Goal: Task Accomplishment & Management: Use online tool/utility

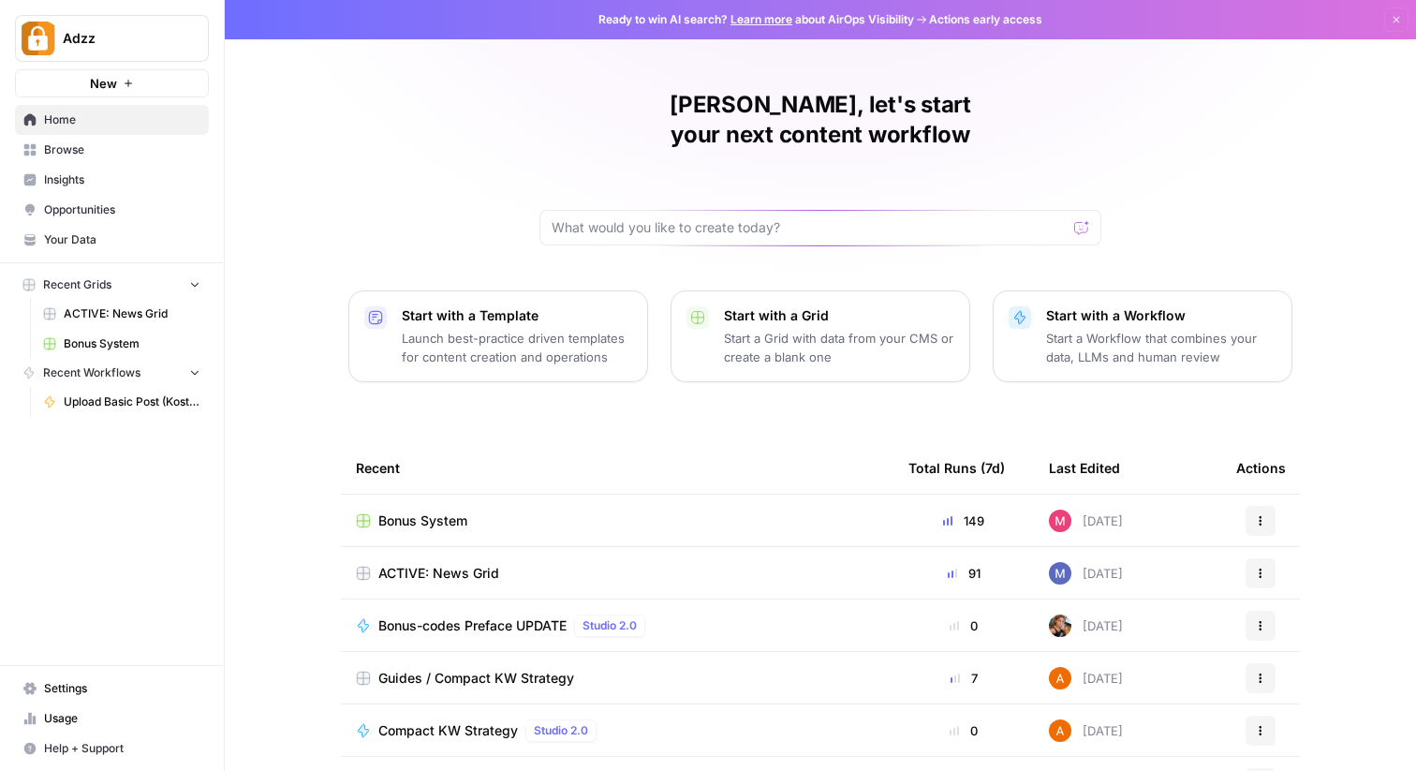
click at [87, 150] on span "Browse" at bounding box center [122, 149] width 156 height 17
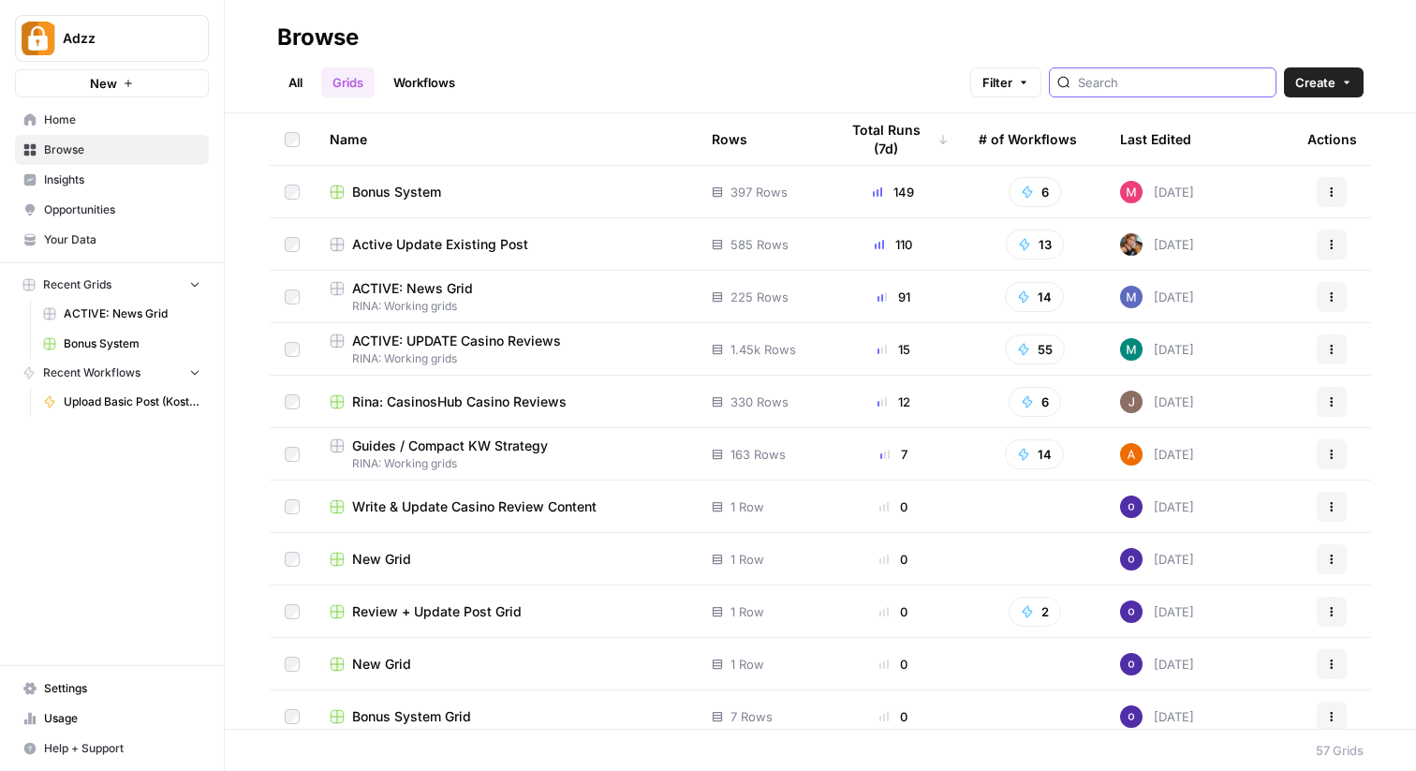
click at [1215, 80] on input "search" at bounding box center [1173, 82] width 190 height 19
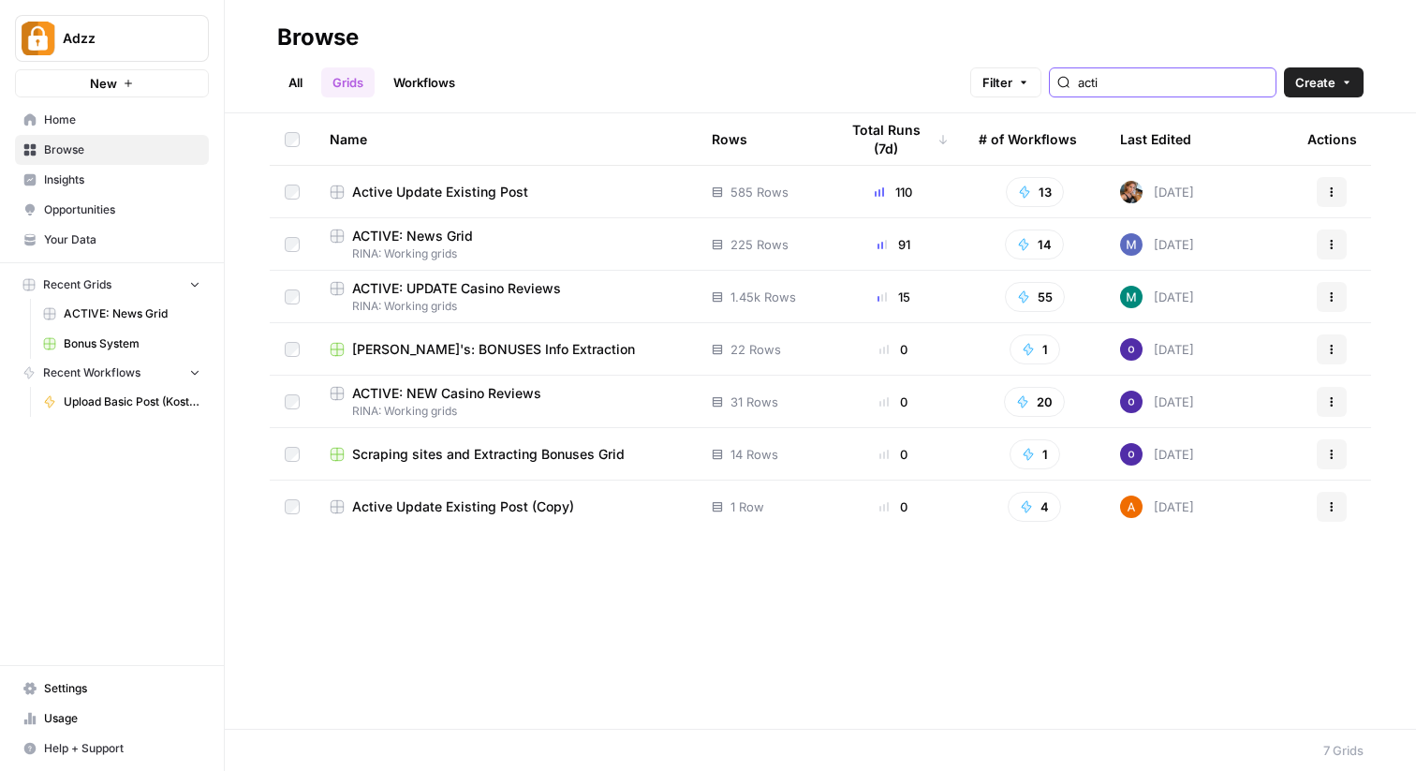
type input "acti"
click at [585, 395] on div "ACTIVE: NEW Casino Reviews" at bounding box center [506, 393] width 352 height 19
click at [523, 247] on span "RINA: Working grids" at bounding box center [506, 253] width 352 height 17
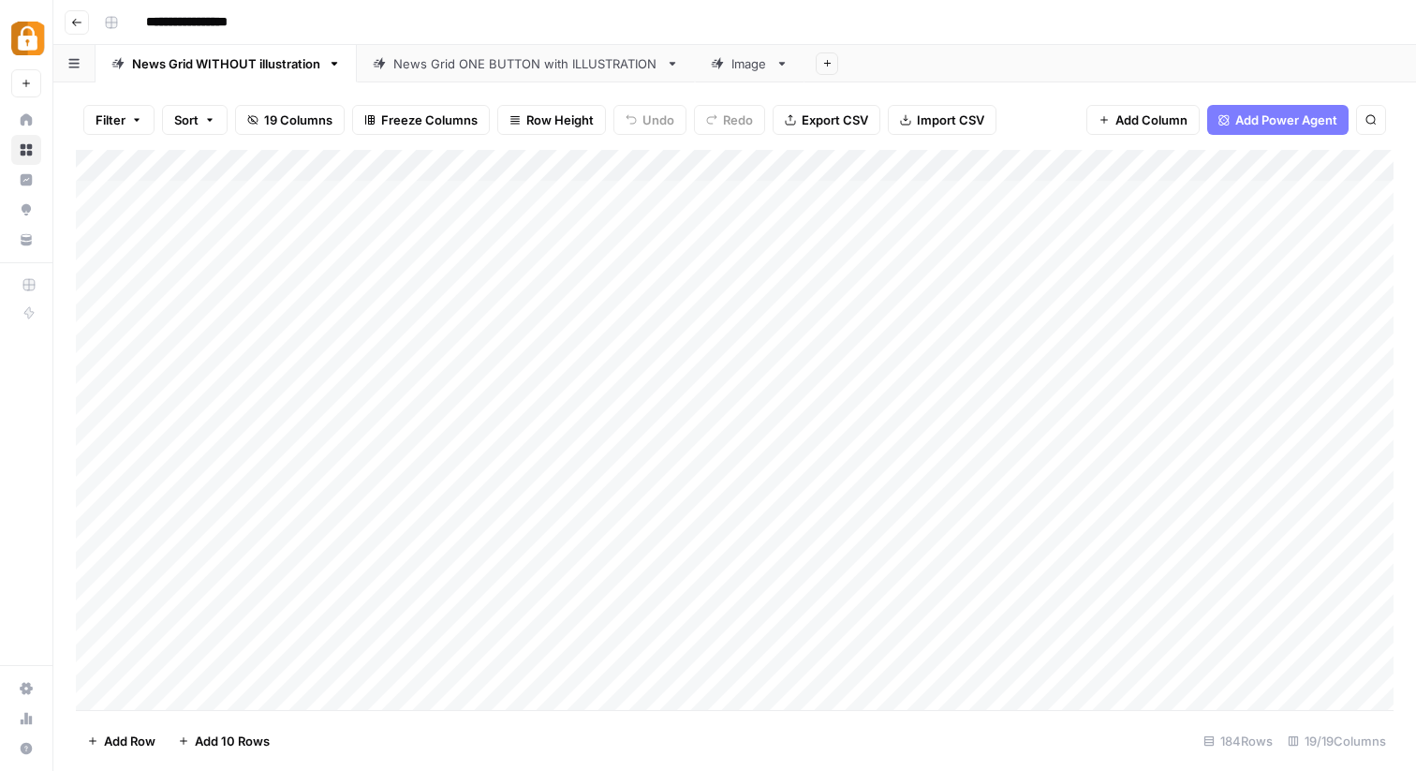
click at [464, 60] on div "News Grid ONE BUTTON with ILLUSTRATION" at bounding box center [525, 63] width 265 height 19
click at [609, 288] on div "Add Column" at bounding box center [735, 430] width 1318 height 560
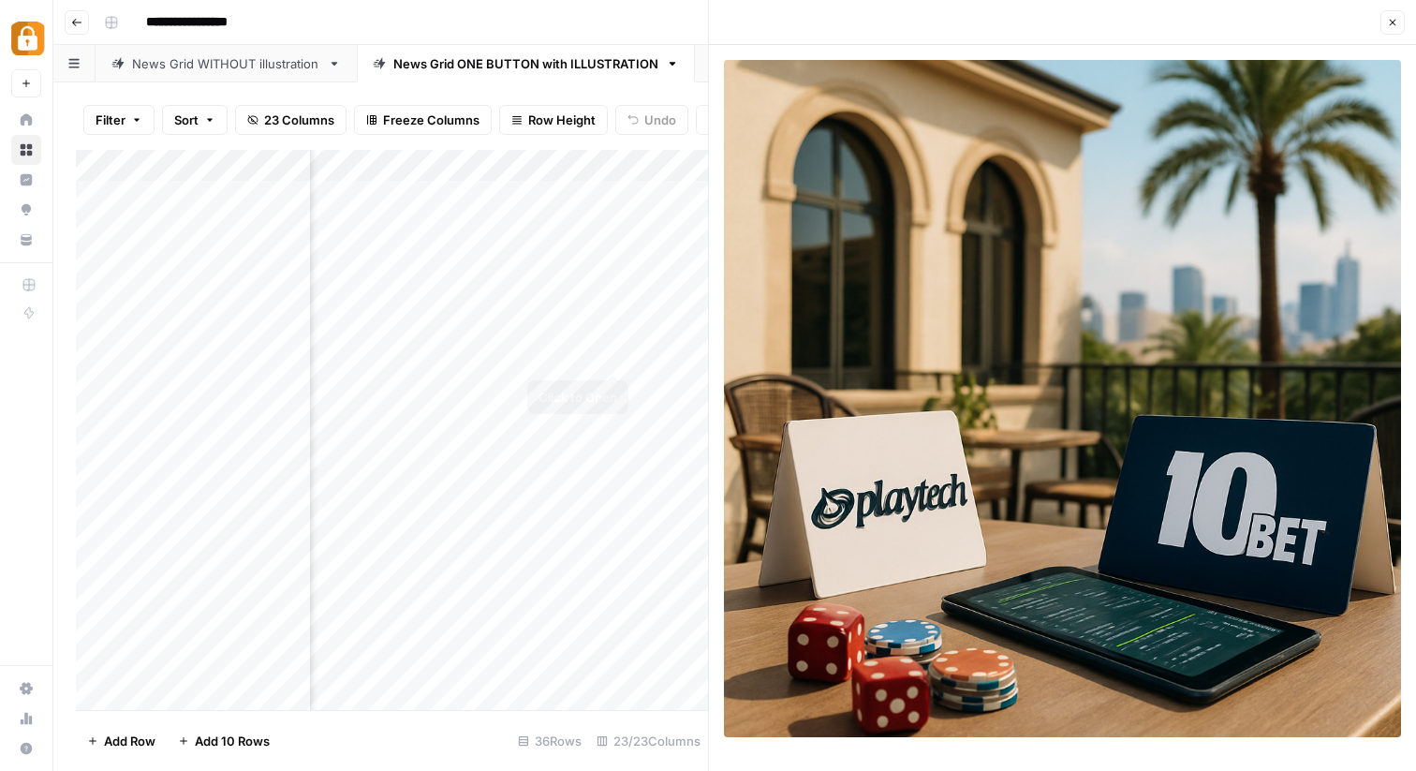
click at [618, 353] on div "Add Column" at bounding box center [392, 430] width 632 height 560
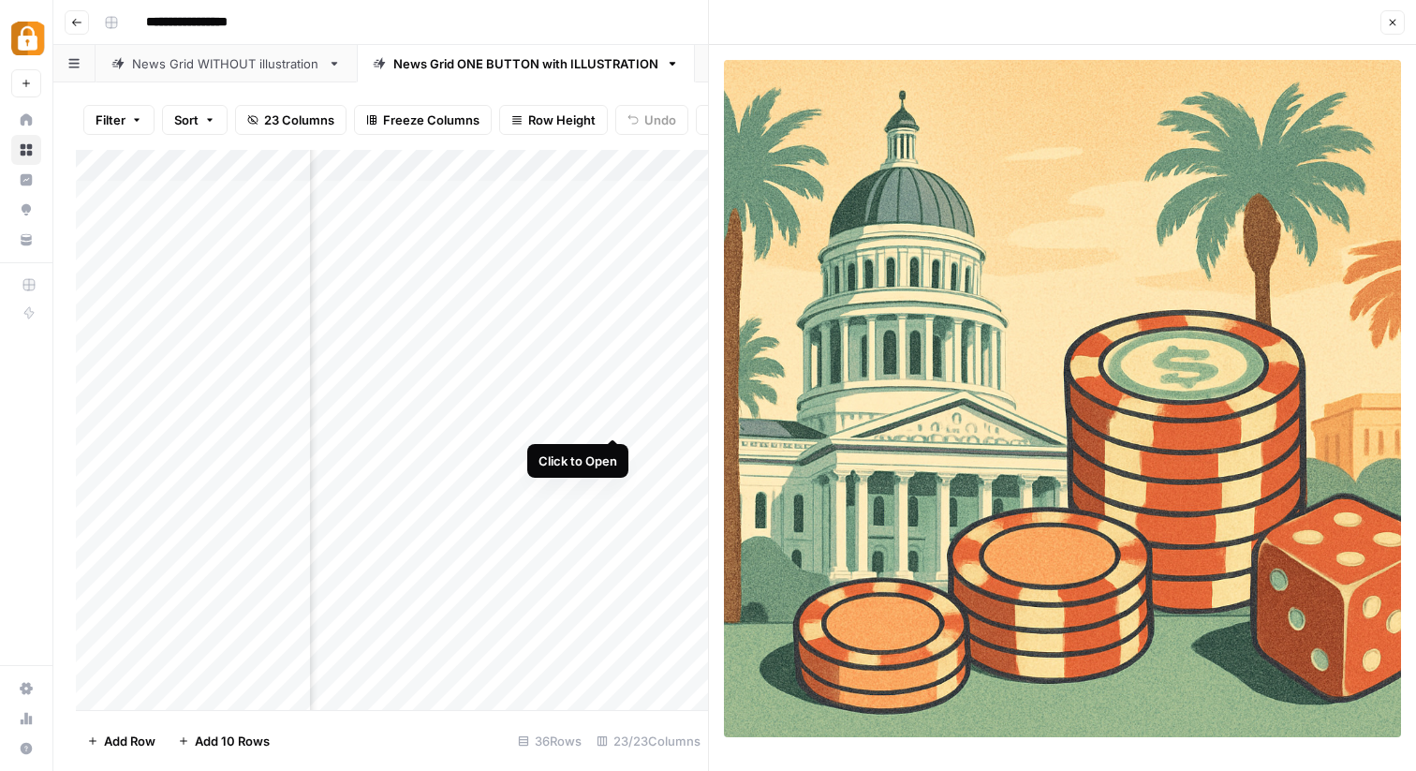
click at [613, 421] on div "Add Column" at bounding box center [392, 430] width 632 height 560
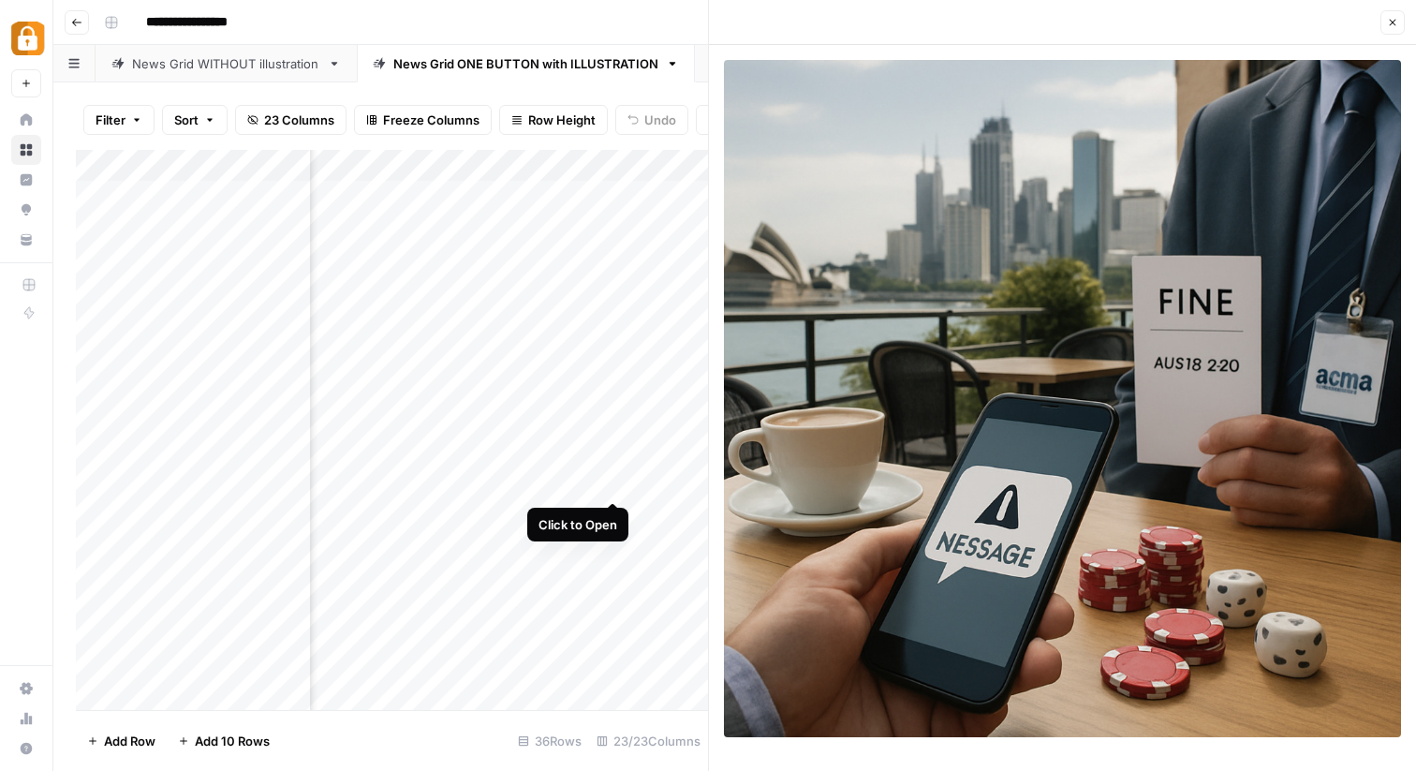
click at [613, 482] on div "Add Column" at bounding box center [392, 430] width 632 height 560
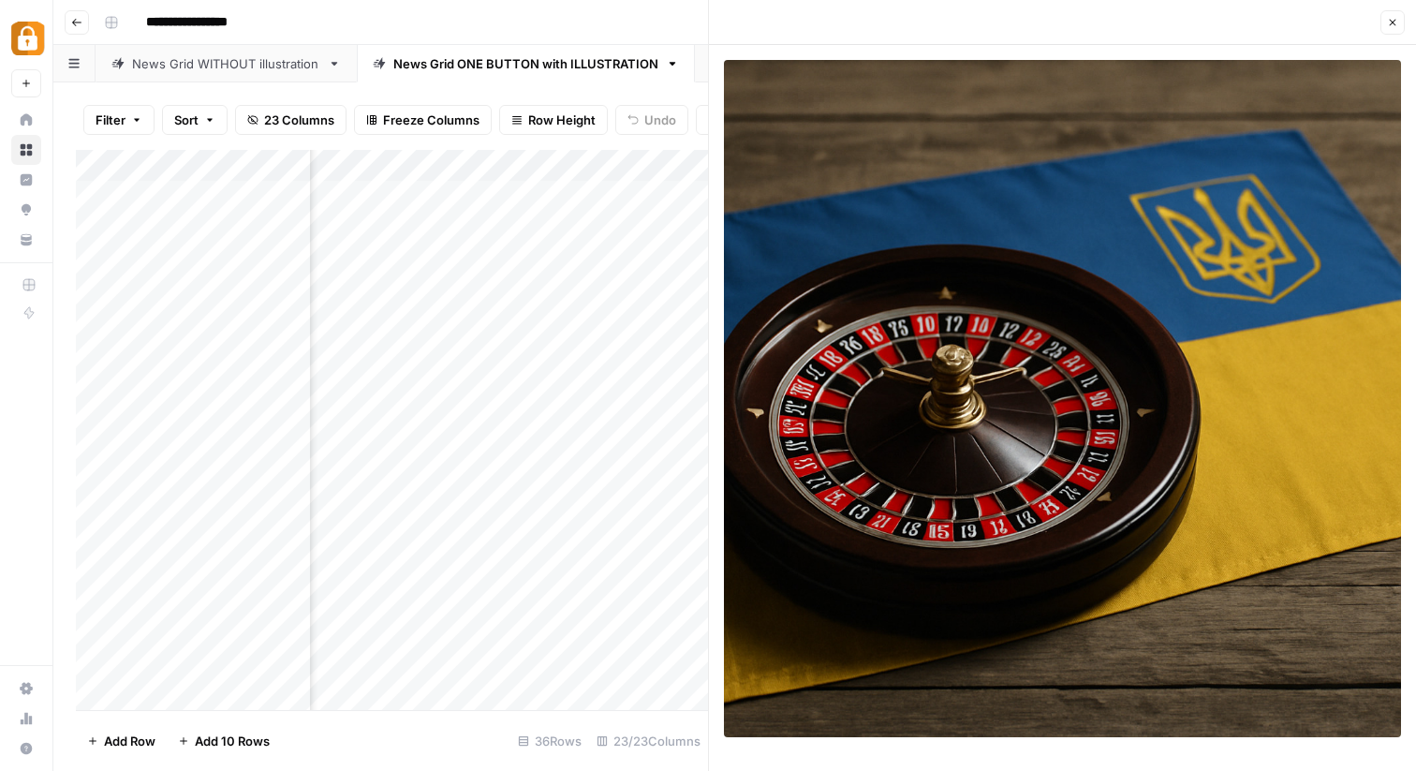
click at [620, 419] on div "Add Column" at bounding box center [392, 430] width 632 height 560
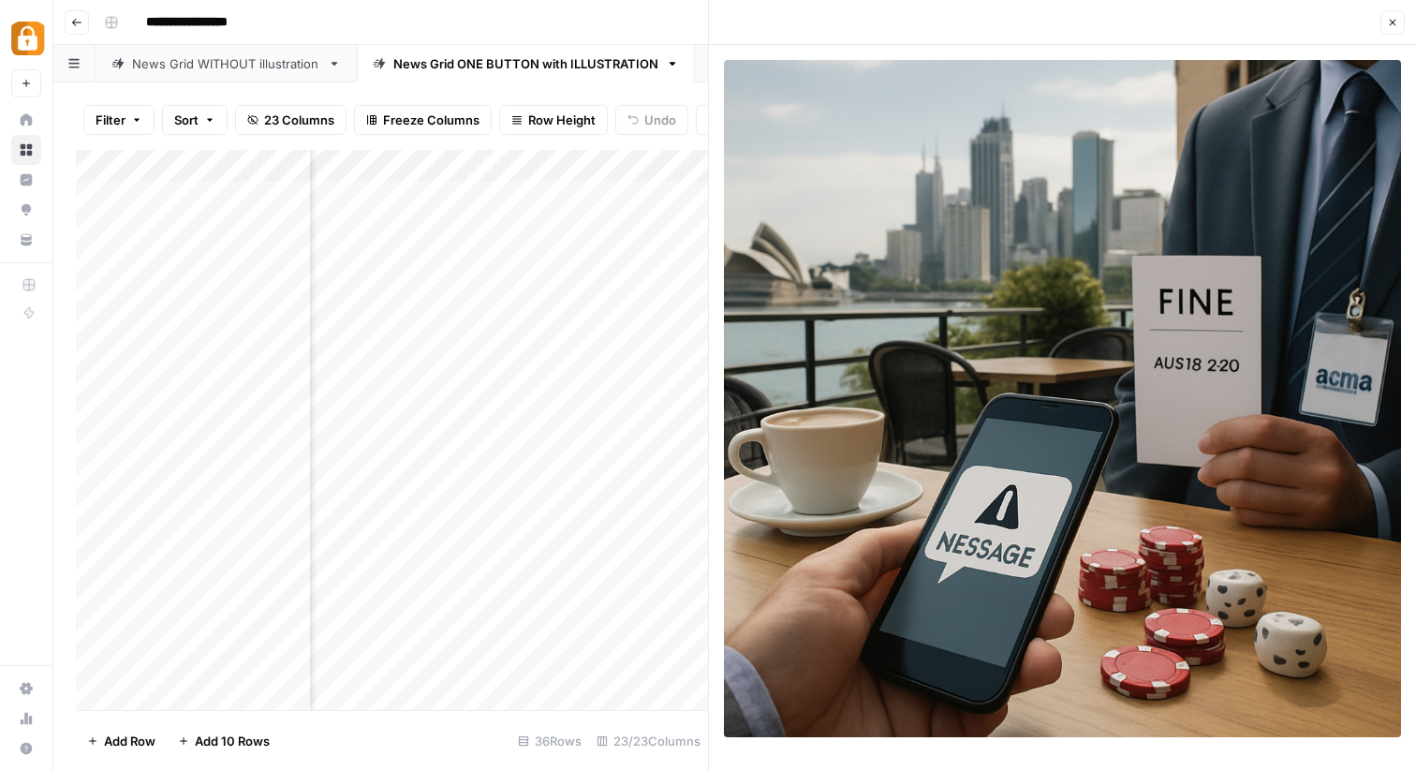
click at [1394, 21] on icon "button" at bounding box center [1393, 23] width 7 height 7
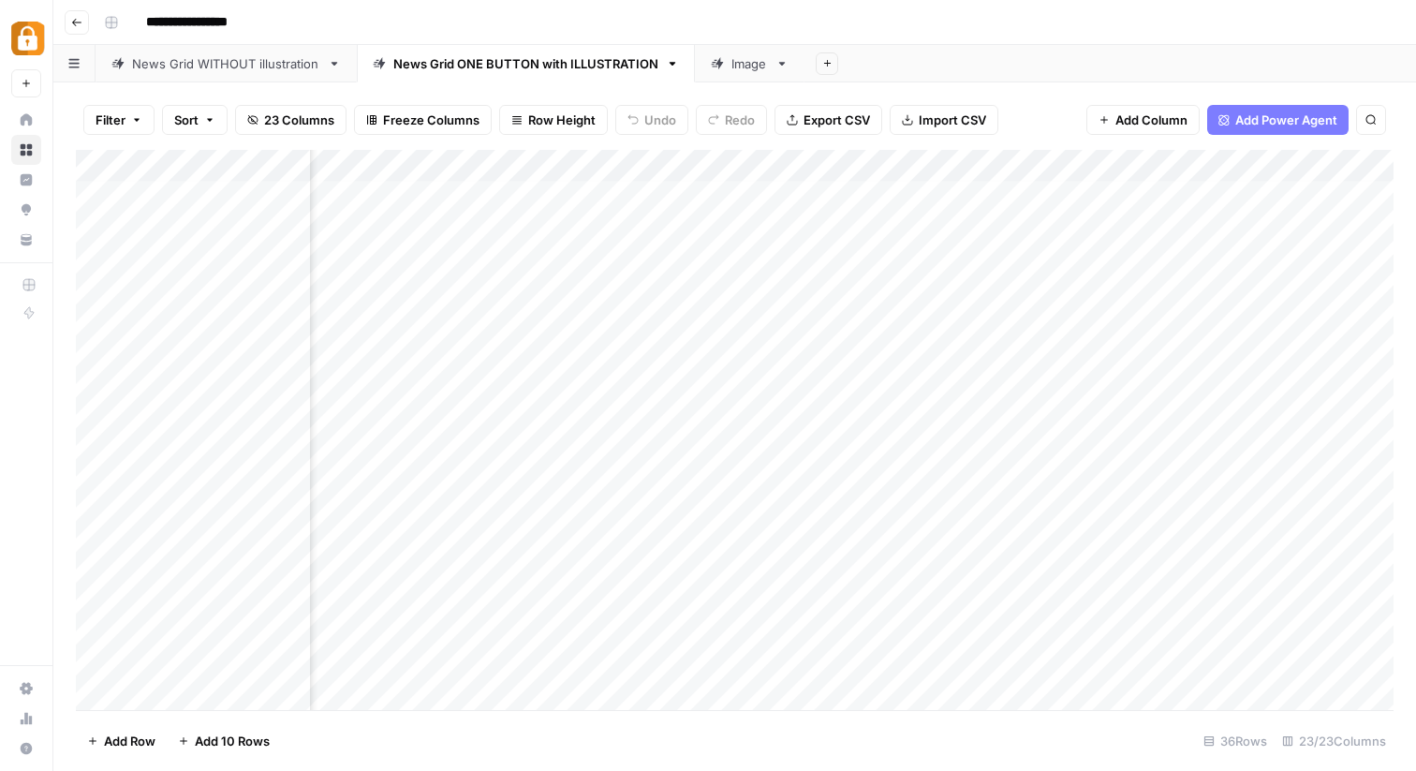
scroll to position [5, 2449]
click at [1045, 221] on div "Add Column" at bounding box center [735, 430] width 1318 height 560
click at [1054, 221] on div "Add Column" at bounding box center [735, 430] width 1318 height 560
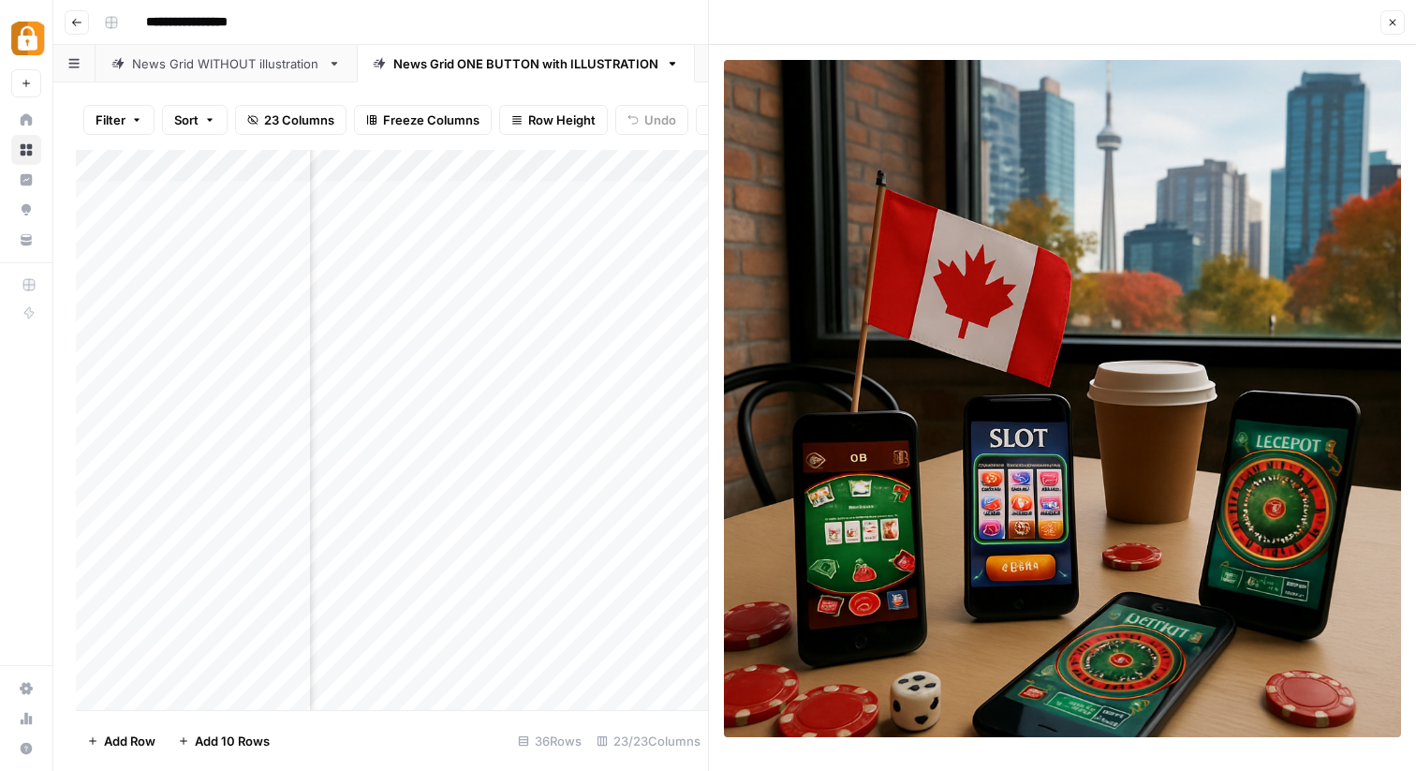
click at [1400, 27] on button "Close" at bounding box center [1393, 22] width 24 height 24
